Goal: Information Seeking & Learning: Learn about a topic

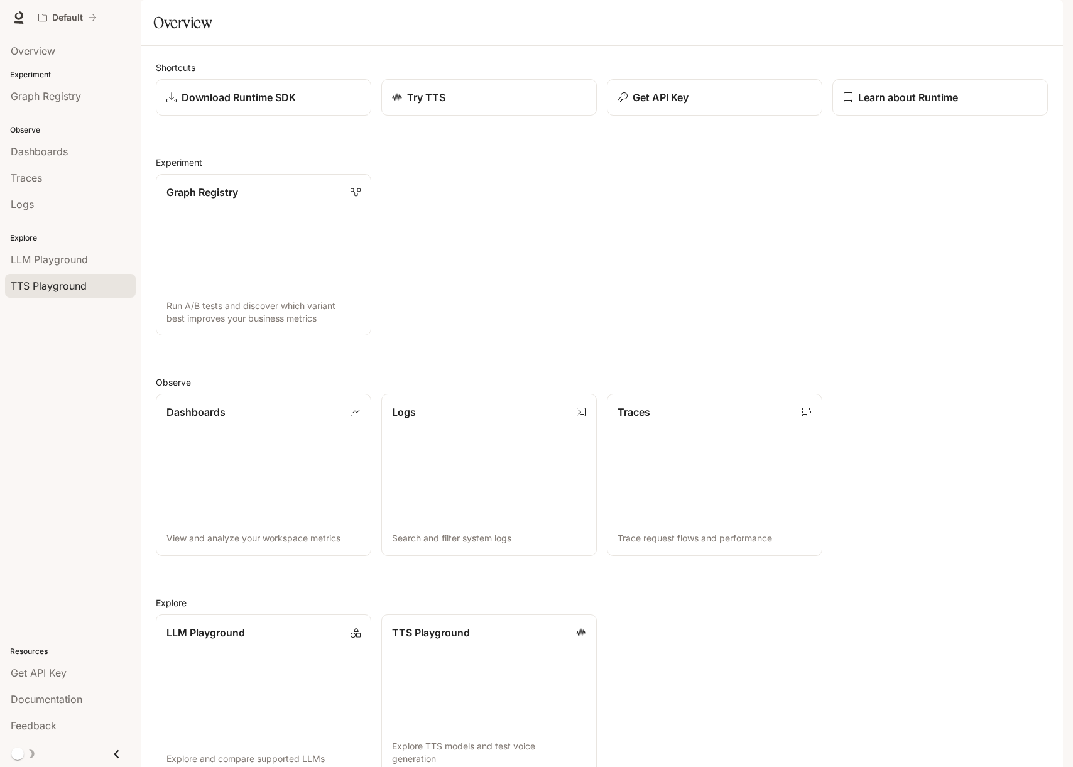
click at [45, 287] on span "TTS Playground" at bounding box center [49, 285] width 76 height 15
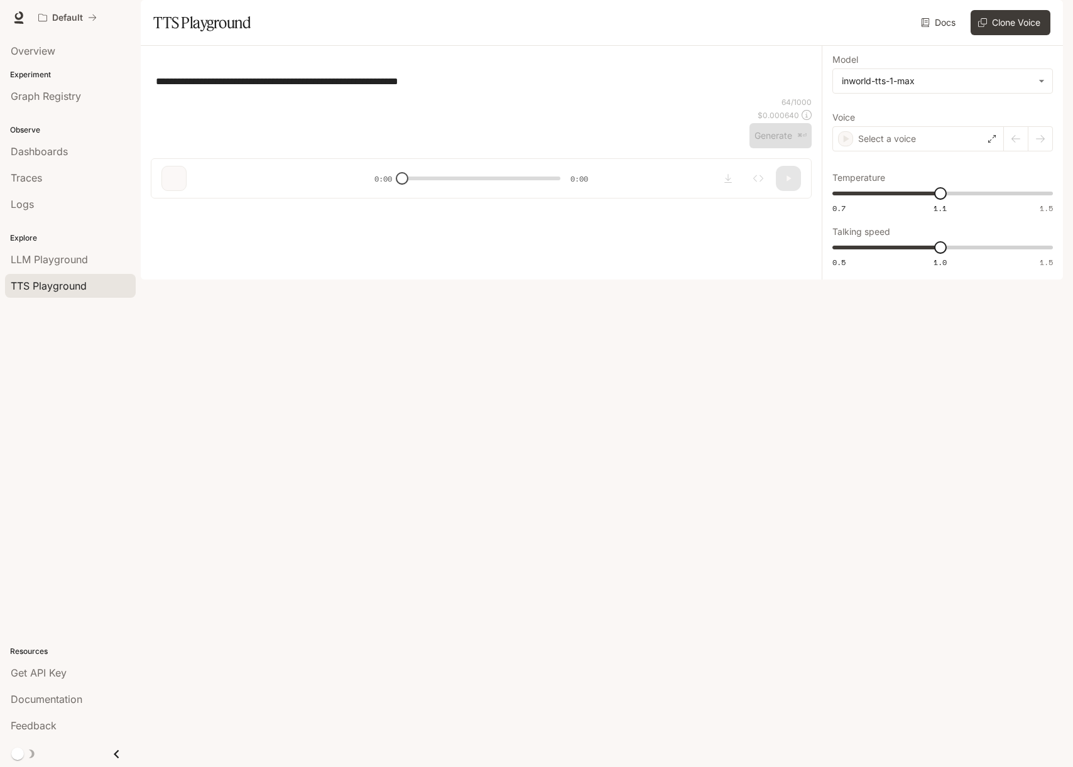
type textarea "**********"
type input "****"
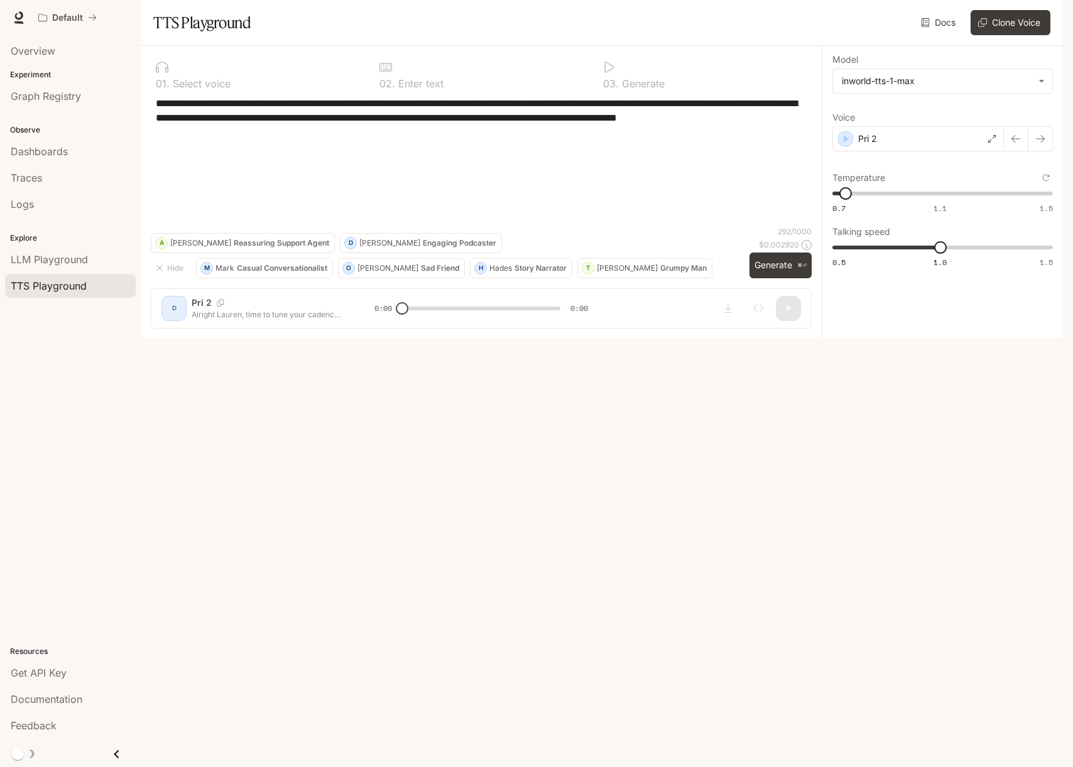
click at [1047, 13] on icon "button" at bounding box center [1046, 18] width 10 height 10
click at [942, 68] on p "[EMAIL_ADDRESS][DOMAIN_NAME]" at bounding box center [952, 67] width 175 height 13
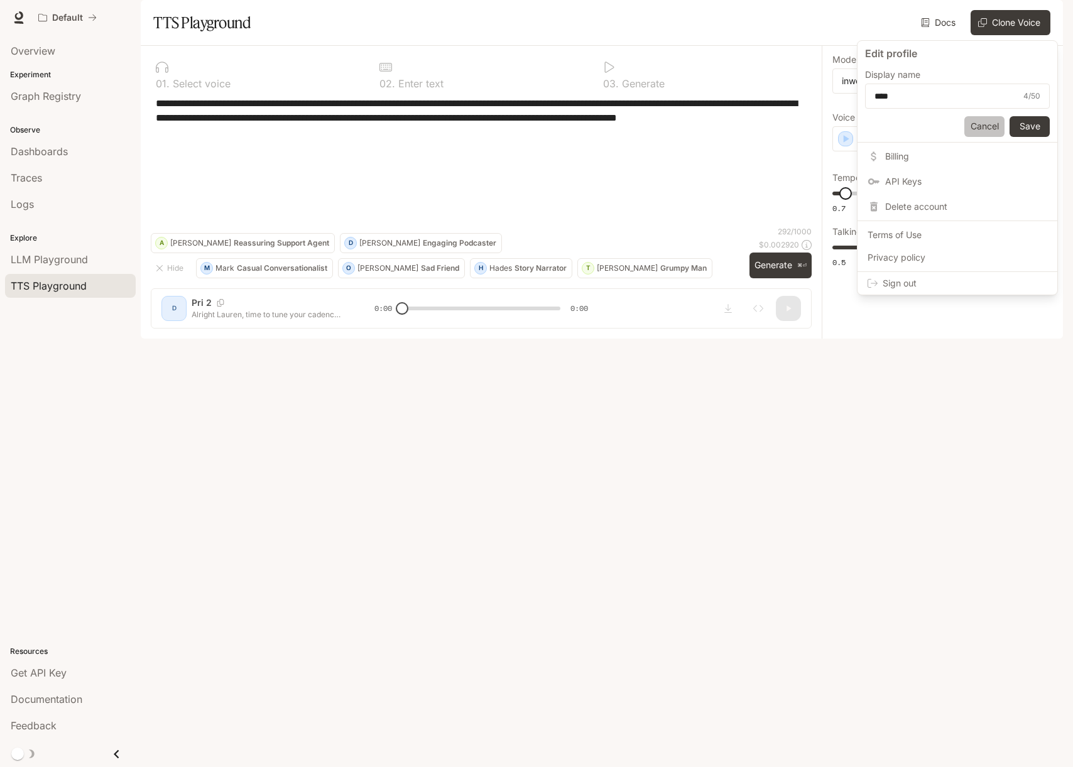
click at [981, 129] on button "Cancel" at bounding box center [985, 126] width 40 height 21
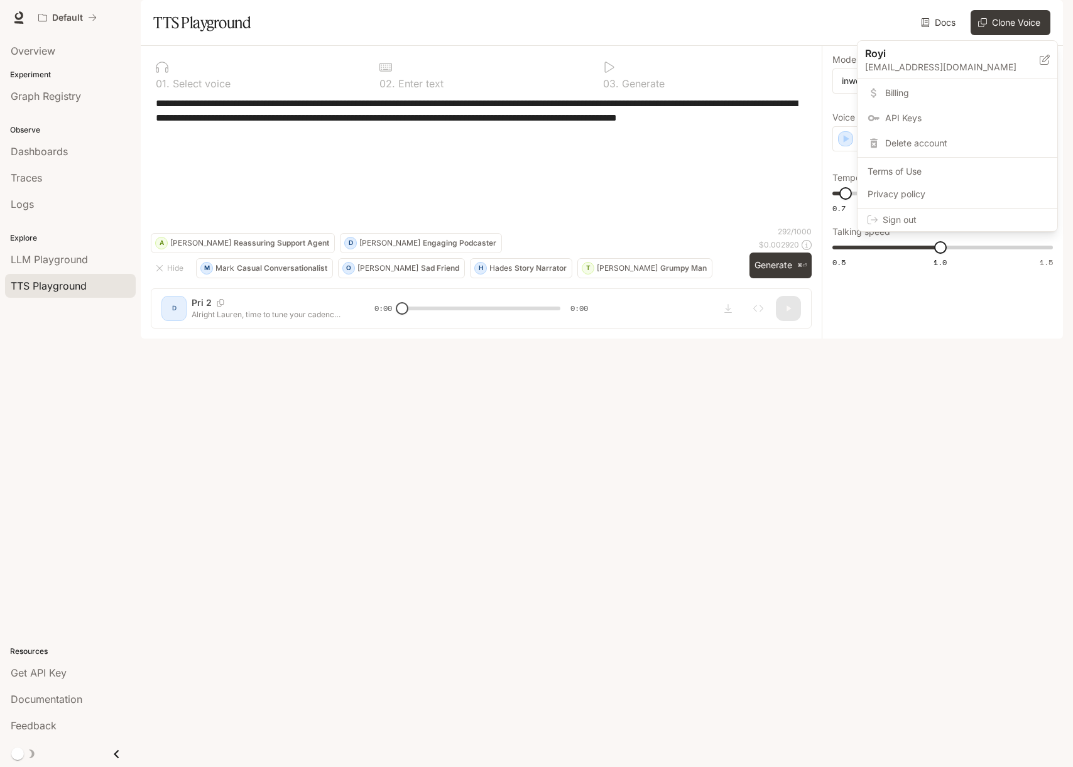
click at [1011, 67] on p "royi@avelorunning.com" at bounding box center [952, 67] width 175 height 13
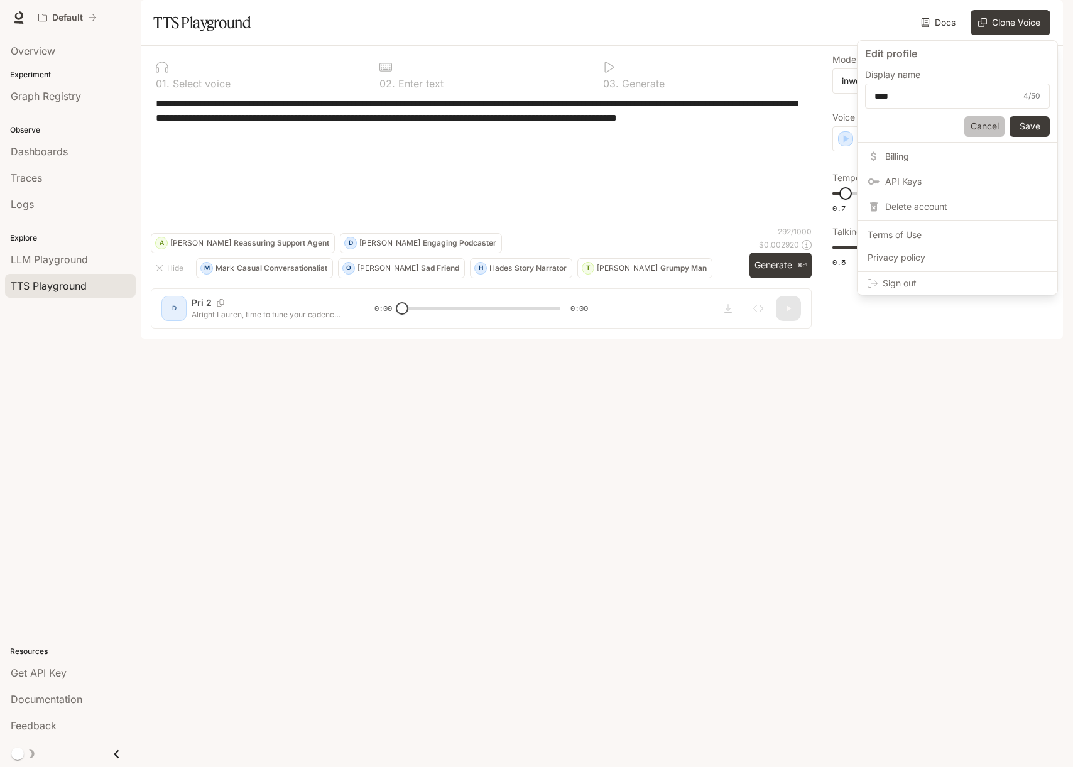
click at [990, 121] on button "Cancel" at bounding box center [985, 126] width 40 height 21
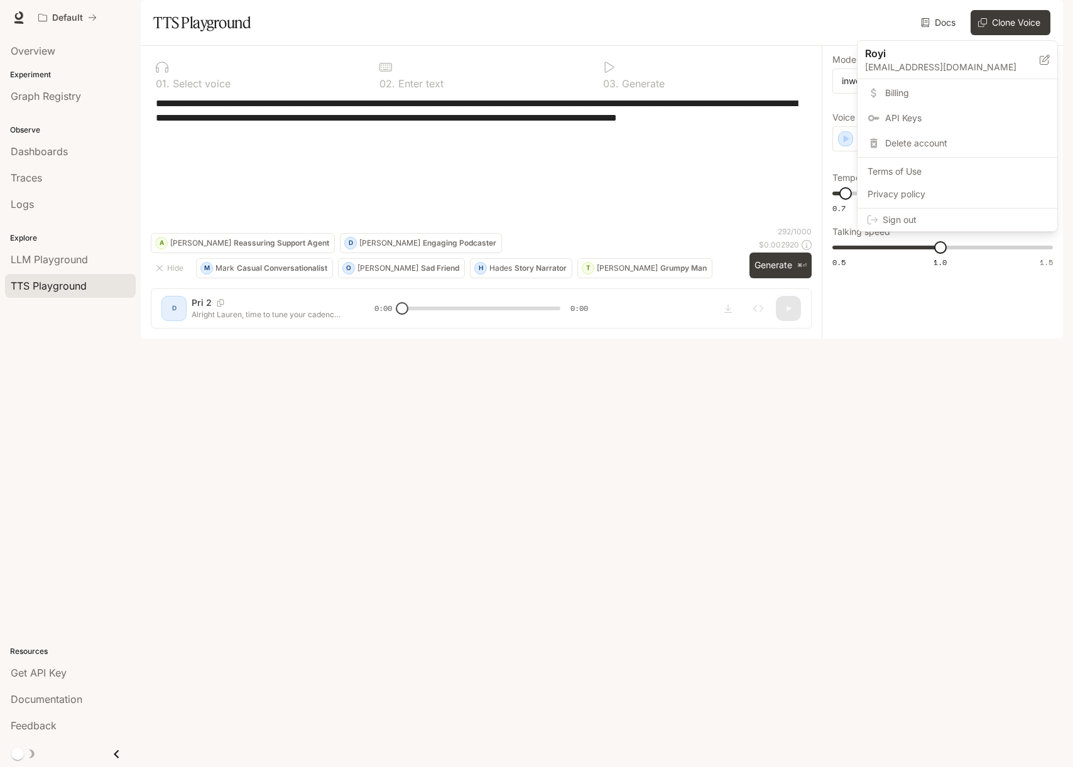
click at [995, 13] on div at bounding box center [536, 383] width 1073 height 767
click at [1052, 19] on div "button" at bounding box center [1046, 18] width 18 height 18
click at [917, 99] on span "Billing" at bounding box center [966, 93] width 162 height 13
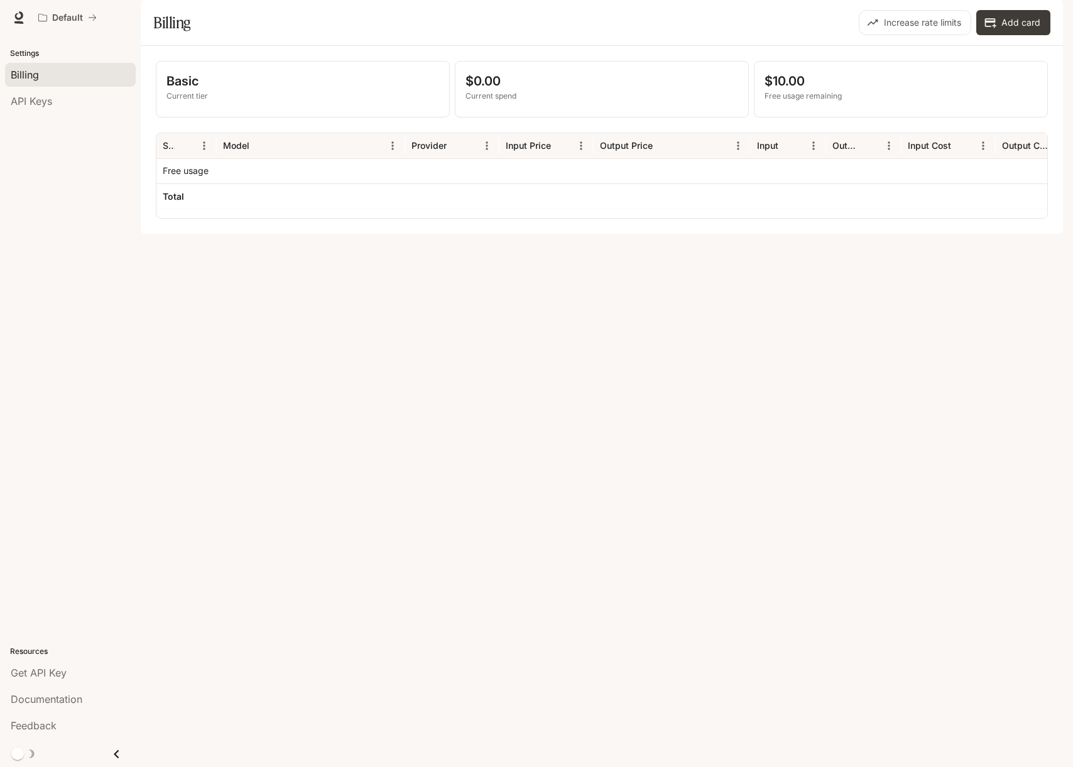
click at [114, 755] on icon "Close drawer" at bounding box center [116, 754] width 5 height 9
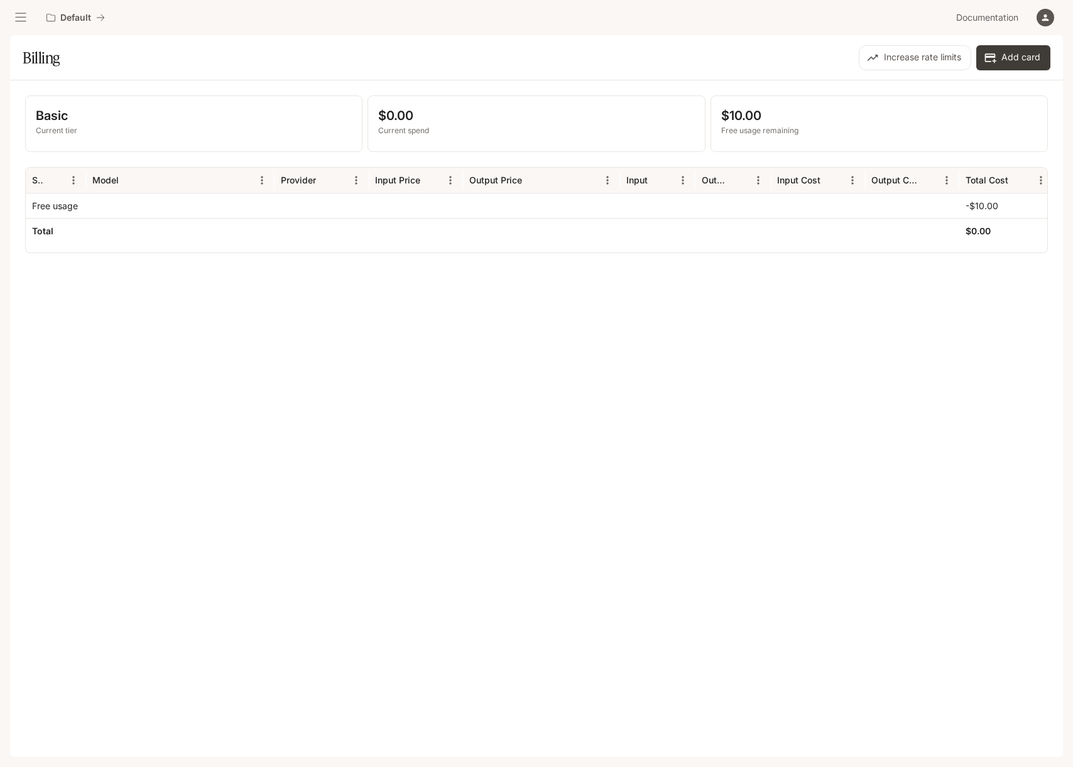
click at [21, 10] on button "open drawer" at bounding box center [20, 17] width 23 height 23
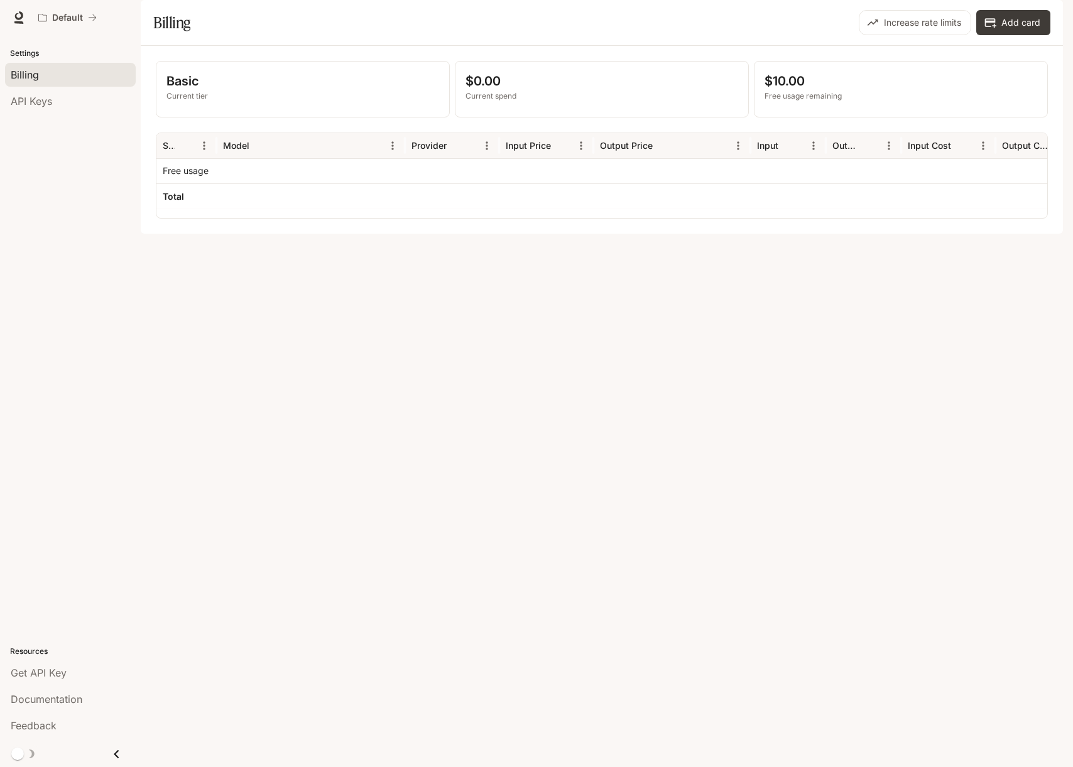
click at [1049, 19] on icon "button" at bounding box center [1046, 18] width 10 height 10
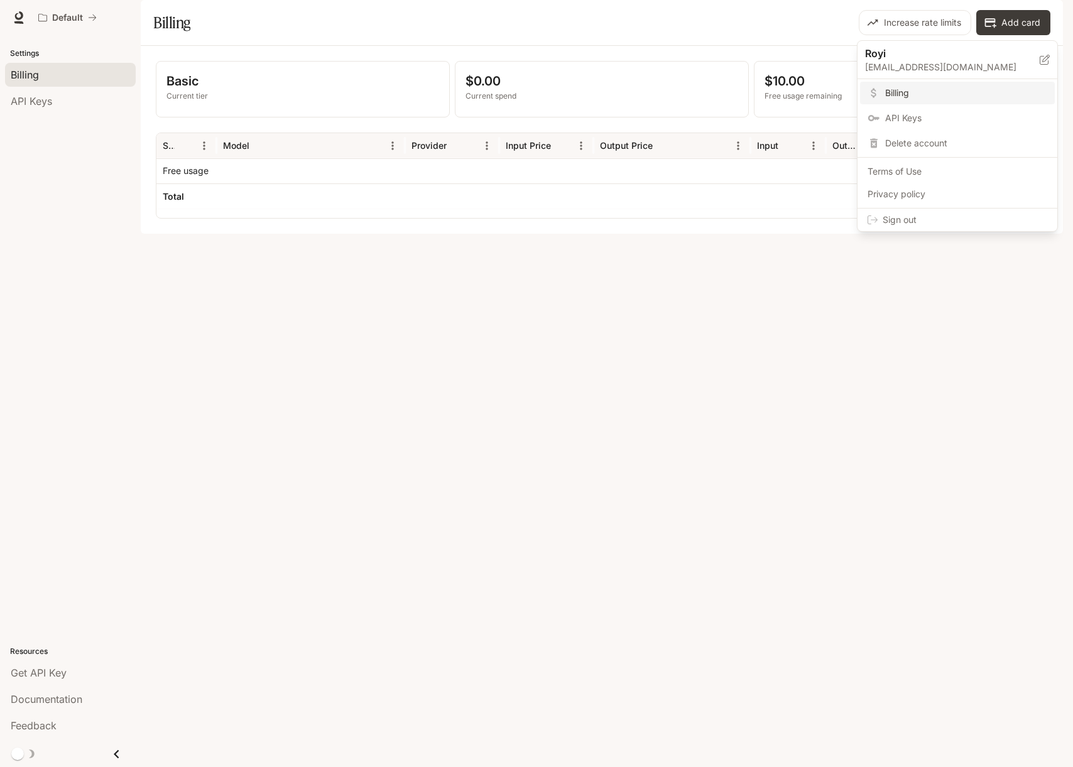
click at [1048, 57] on icon at bounding box center [1045, 60] width 10 height 10
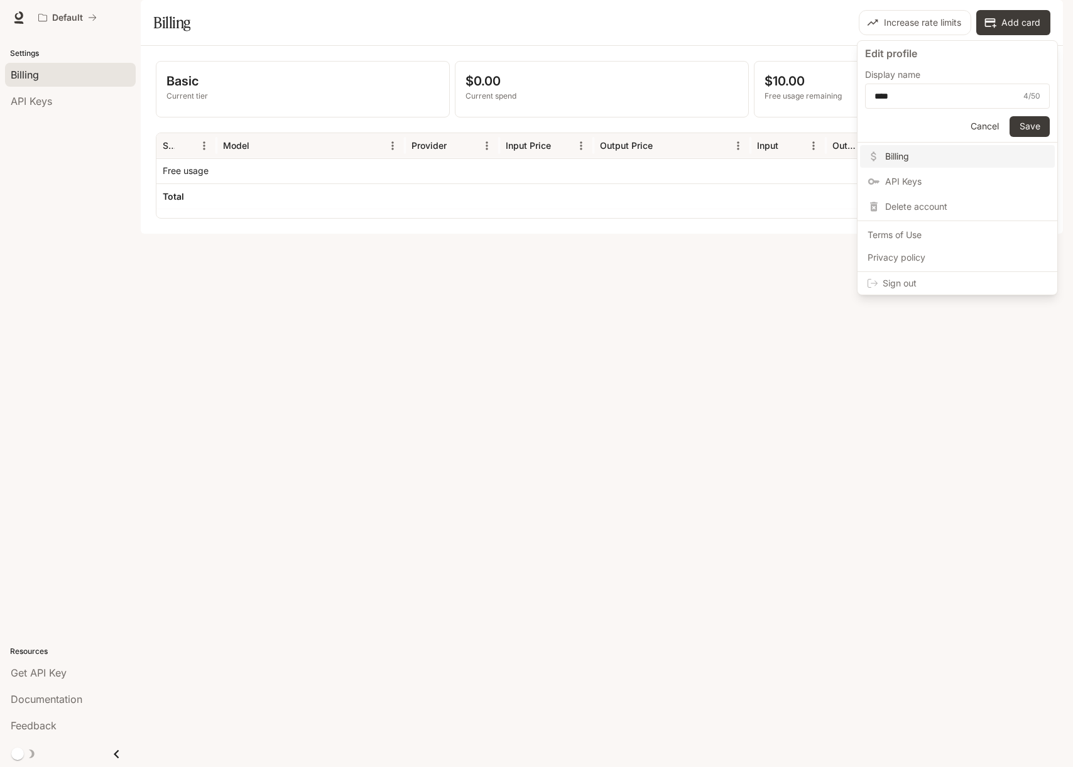
click at [990, 124] on button "Cancel" at bounding box center [985, 126] width 40 height 21
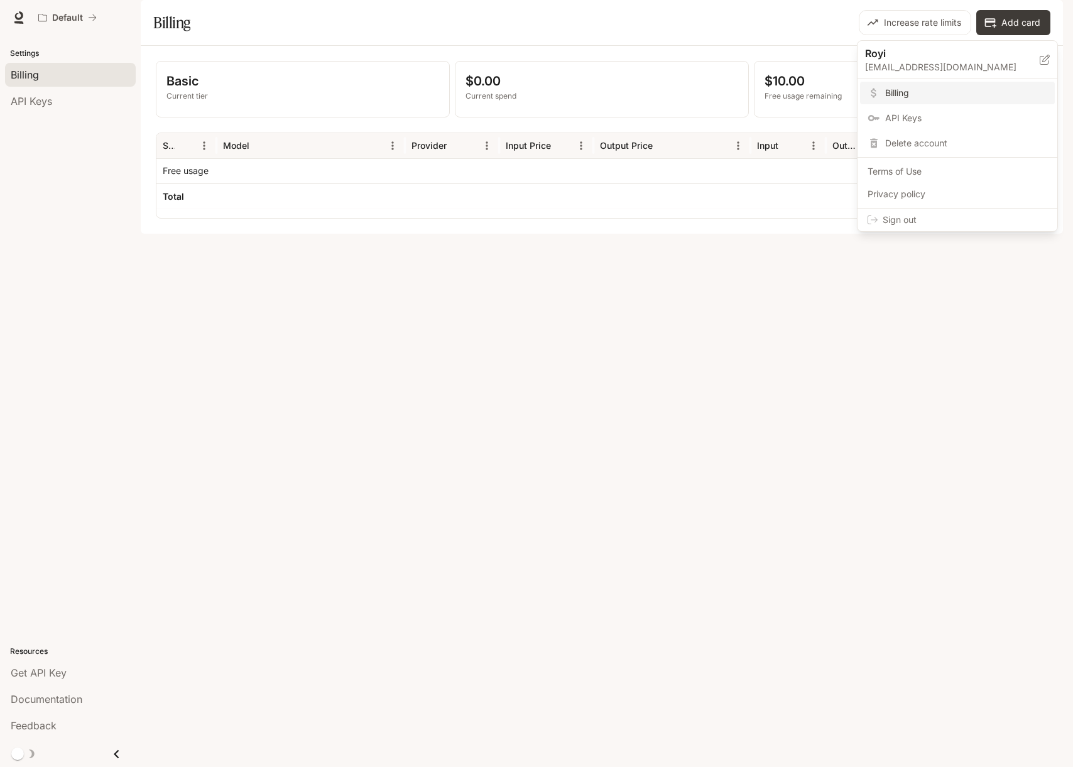
click at [62, 14] on div at bounding box center [536, 383] width 1073 height 767
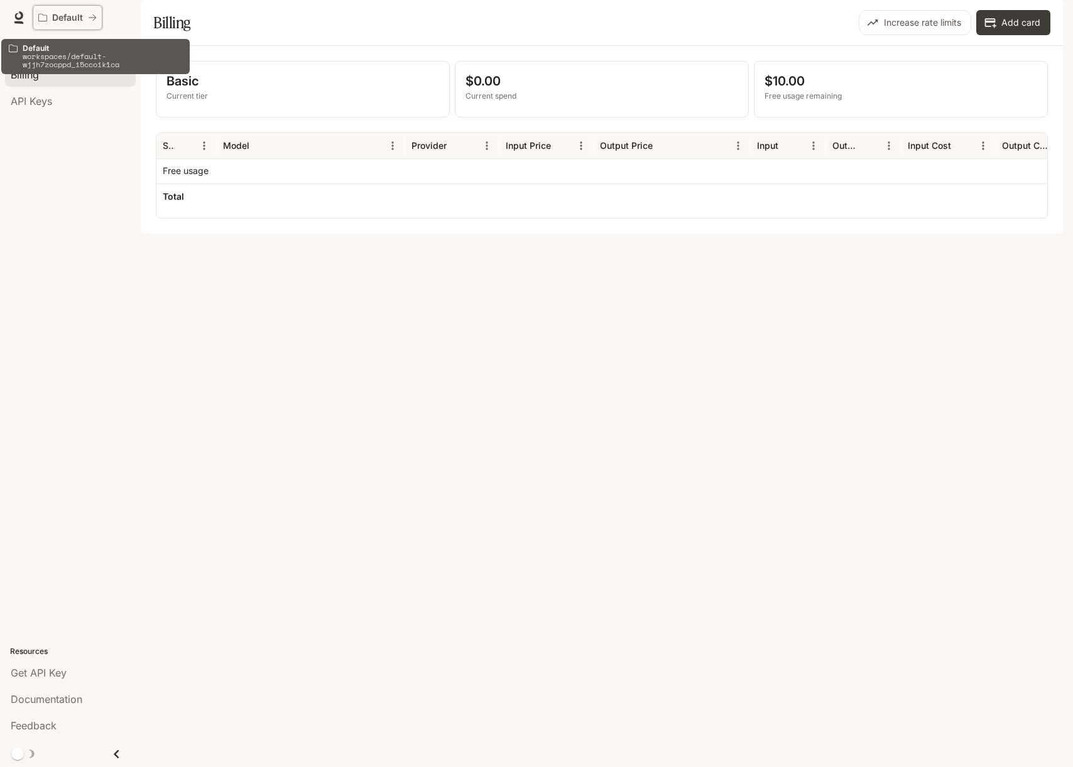
click at [73, 19] on p "Default" at bounding box center [67, 18] width 31 height 11
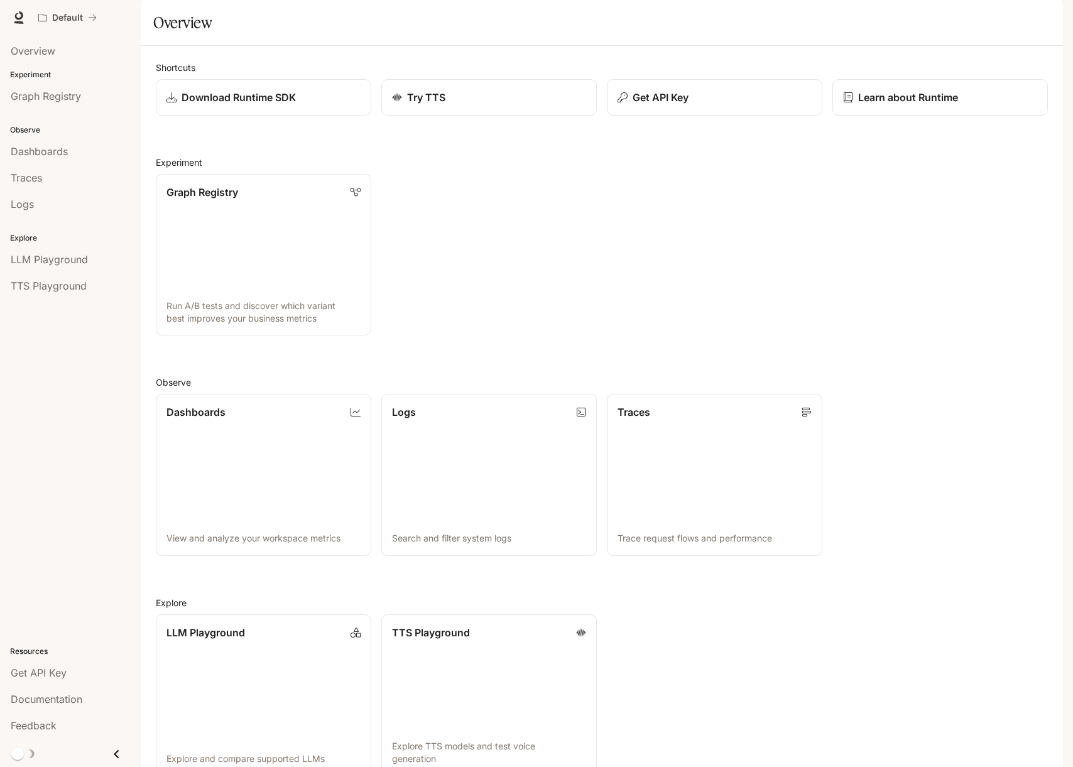
click at [1044, 23] on div "button" at bounding box center [1046, 18] width 18 height 18
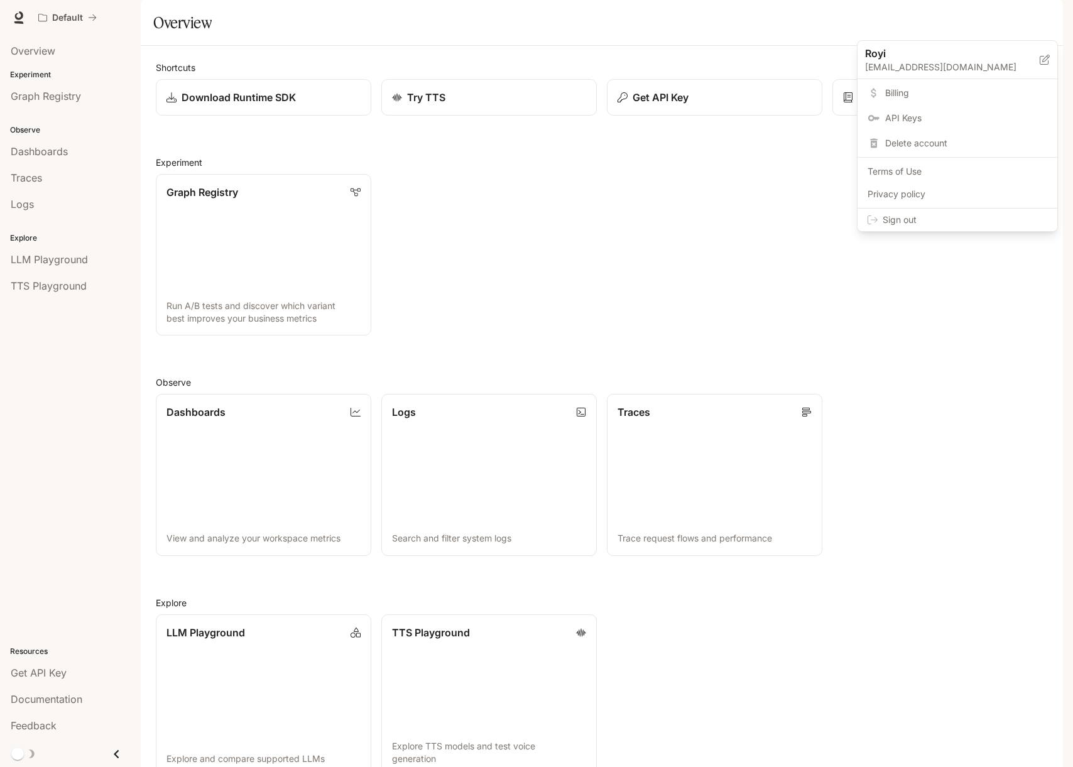
click at [1044, 23] on div at bounding box center [536, 383] width 1073 height 767
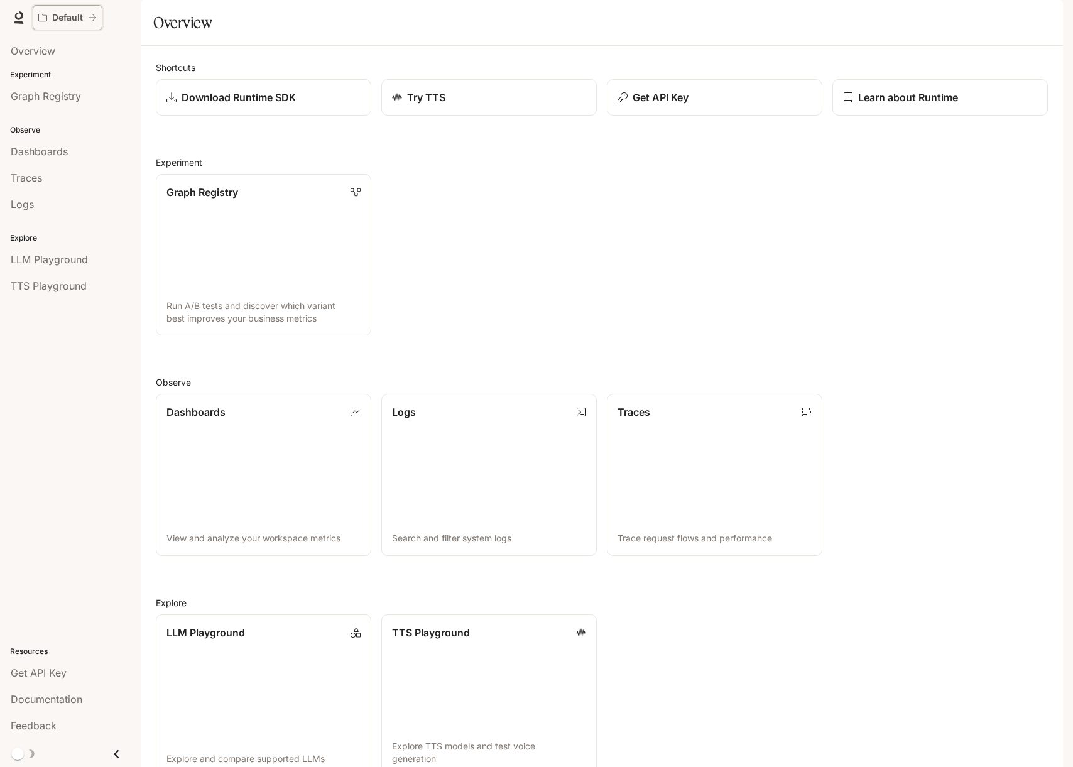
click at [68, 11] on button "Default" at bounding box center [68, 17] width 70 height 25
click at [26, 20] on link at bounding box center [19, 18] width 18 height 18
click at [52, 51] on span "Overview" at bounding box center [33, 50] width 45 height 15
click at [52, 670] on span "Get API Key" at bounding box center [39, 672] width 56 height 15
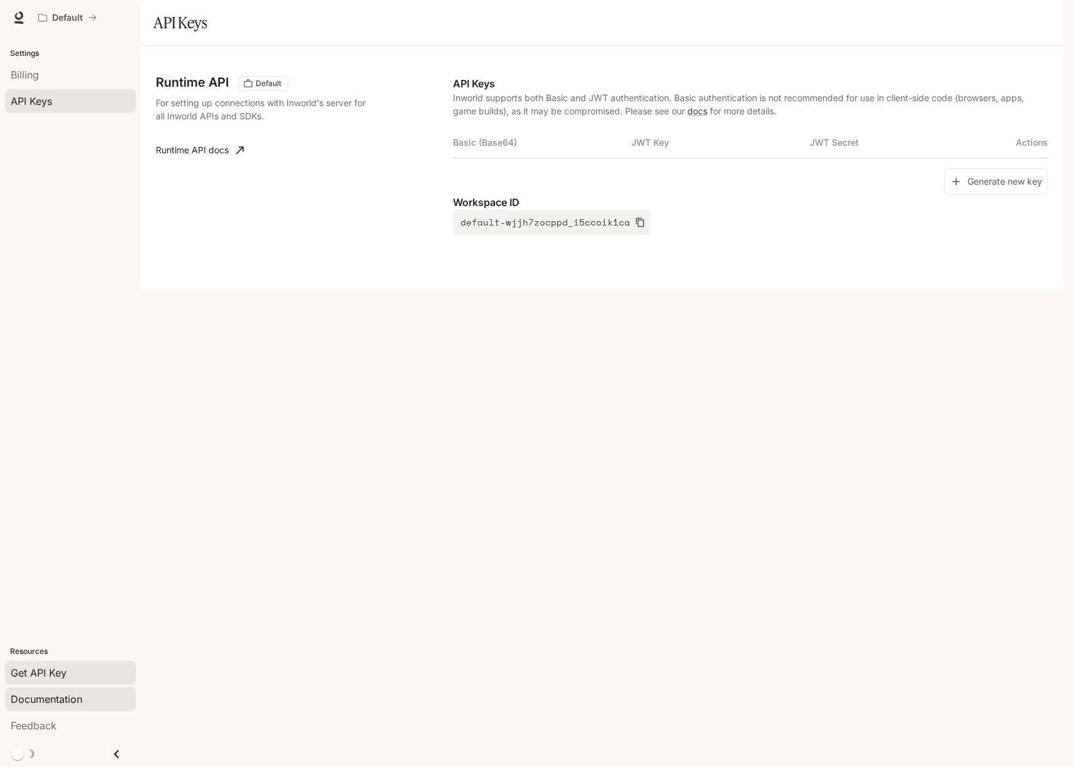
click at [57, 698] on span "Documentation" at bounding box center [47, 699] width 72 height 15
